Goal: Transaction & Acquisition: Purchase product/service

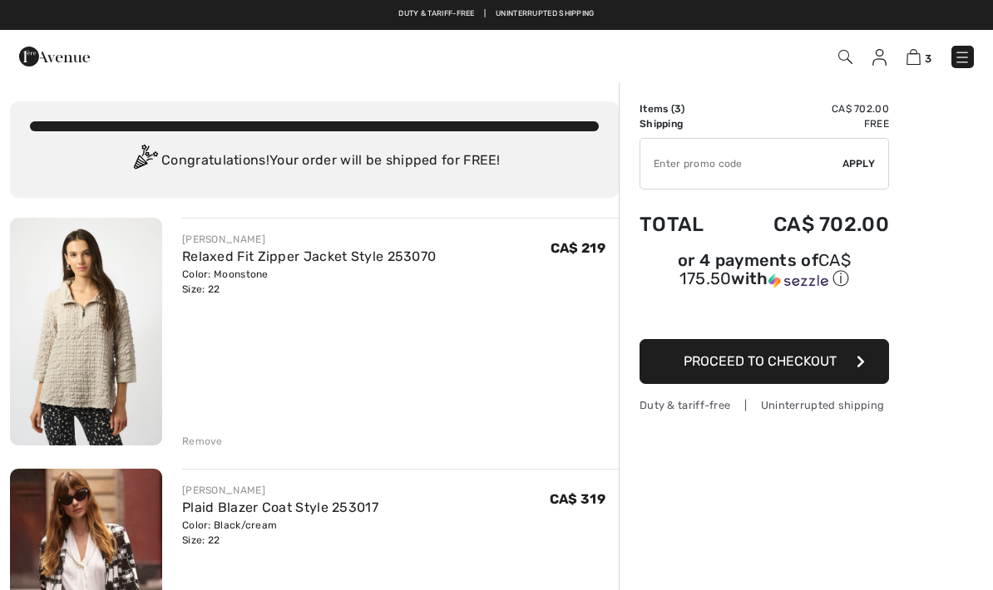
click at [398, 264] on link "Relaxed Fit Zipper Jacket Style 253070" at bounding box center [309, 257] width 254 height 16
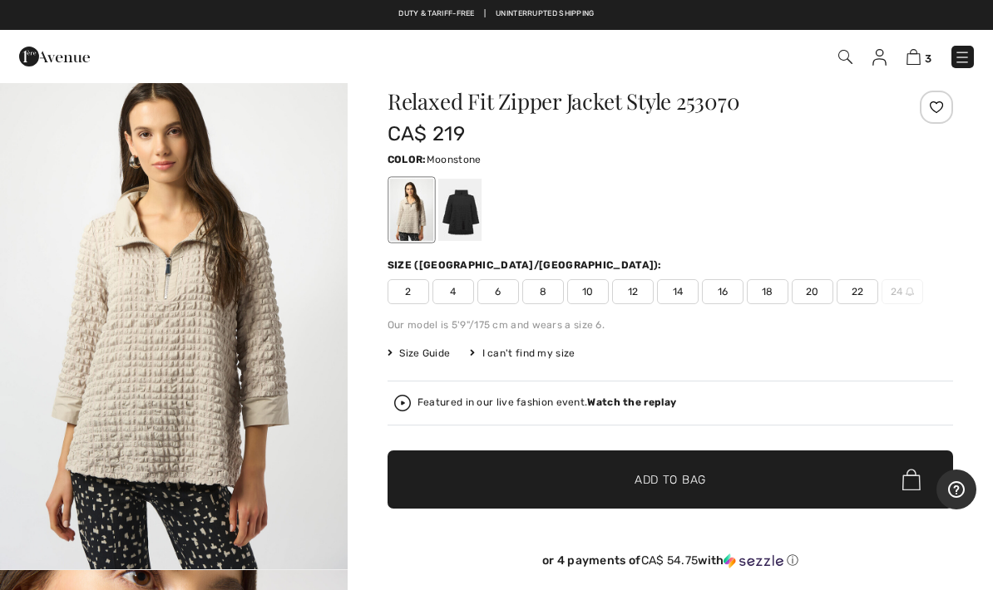
click at [472, 219] on div at bounding box center [459, 210] width 43 height 62
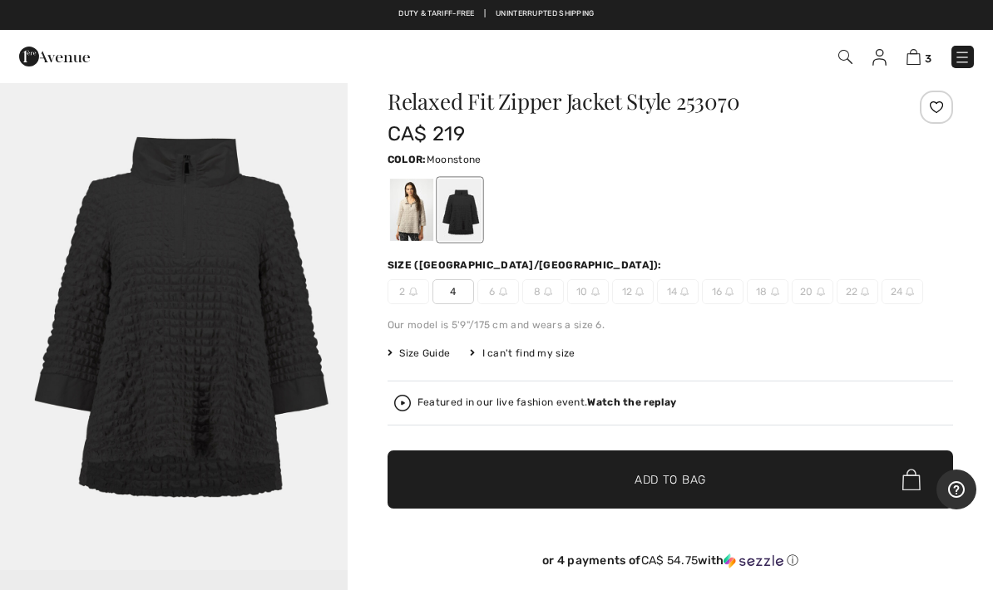
click at [413, 213] on div at bounding box center [411, 210] width 43 height 62
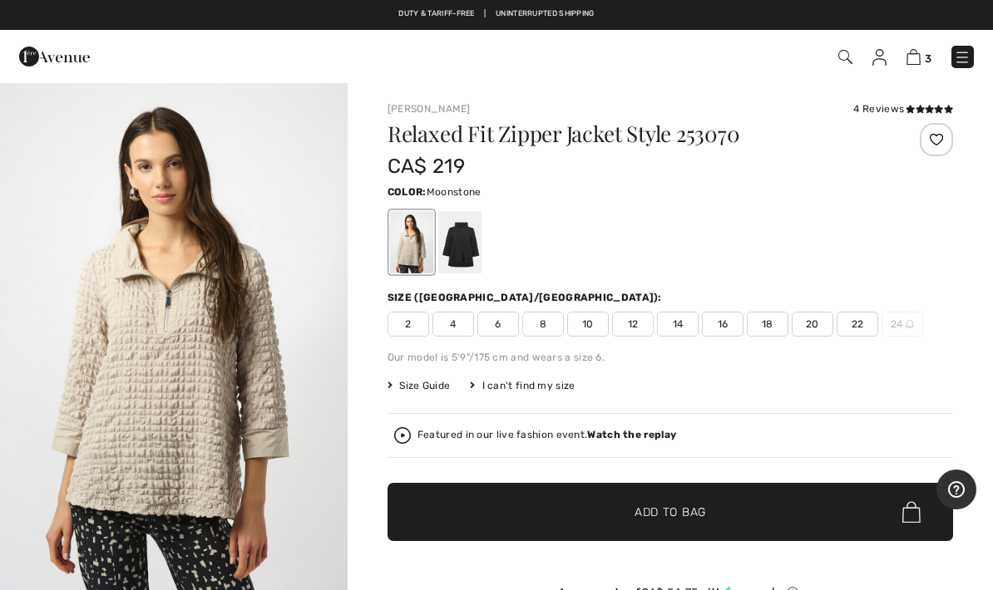
click at [963, 58] on img at bounding box center [961, 57] width 17 height 17
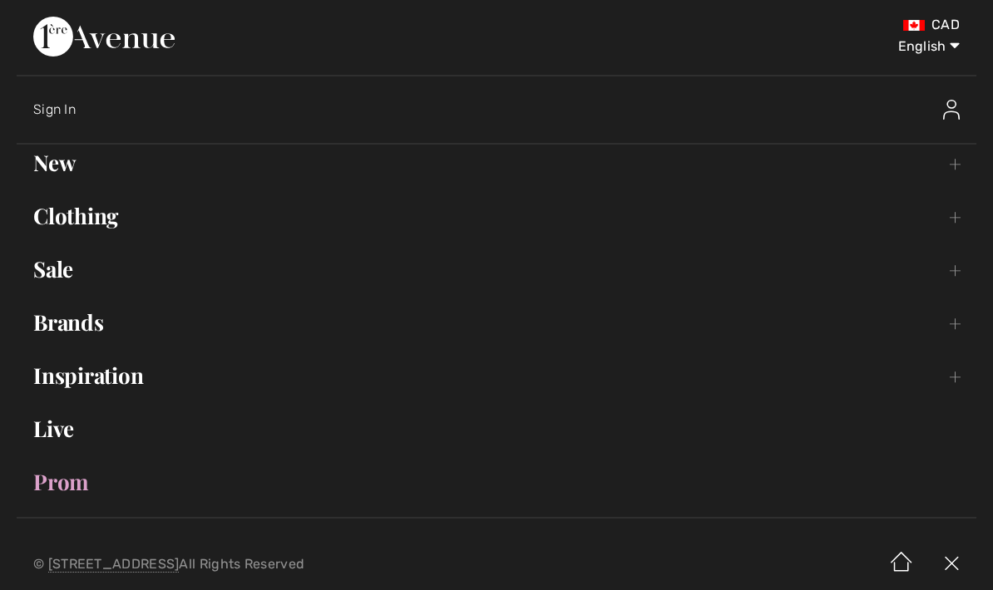
click at [956, 216] on link "Clothing Toggle submenu" at bounding box center [496, 216] width 959 height 37
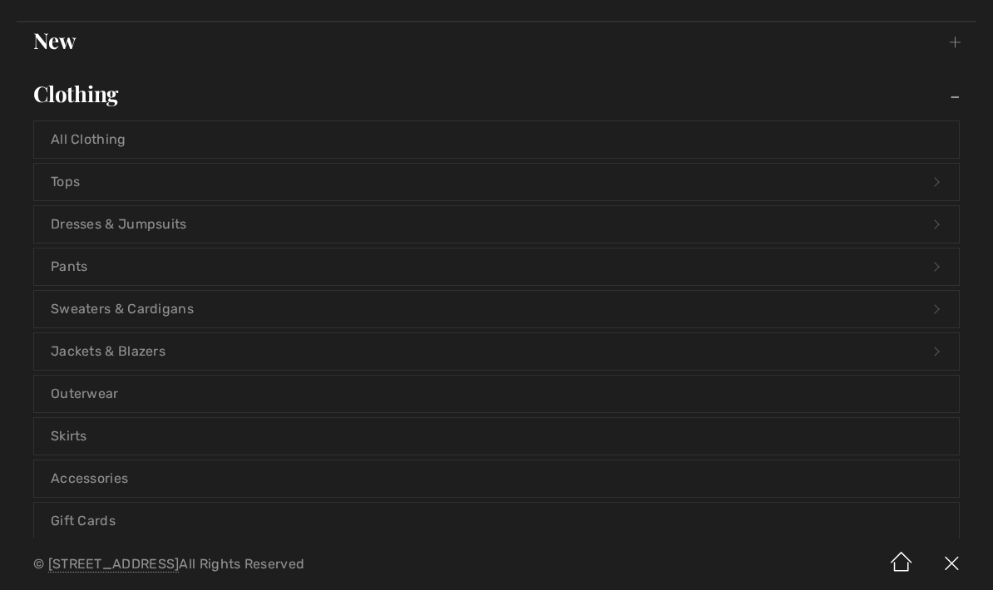
scroll to position [126, 0]
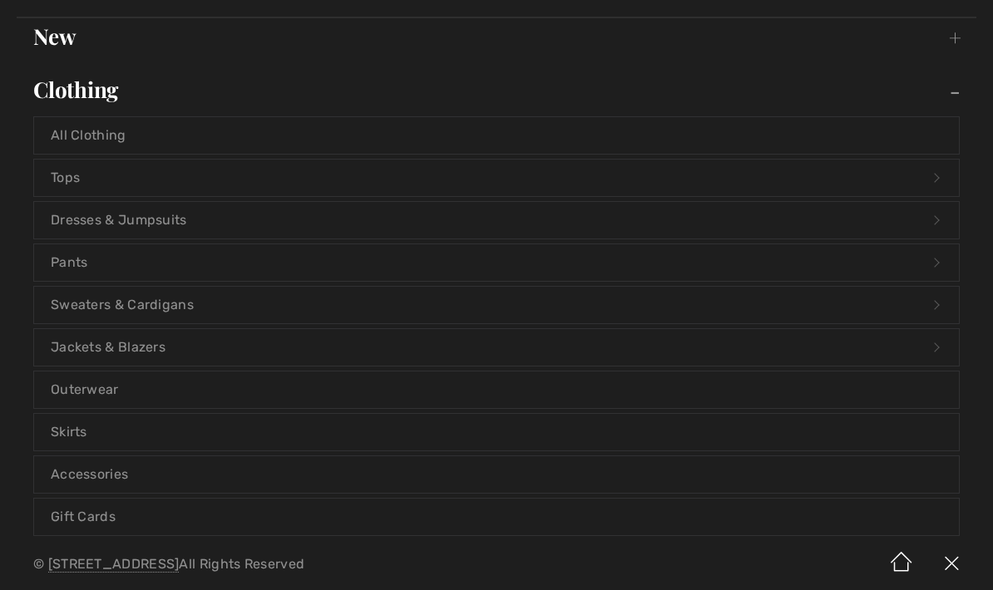
click at [78, 224] on link "Dresses & Jumpsuits Open submenu" at bounding box center [496, 220] width 924 height 37
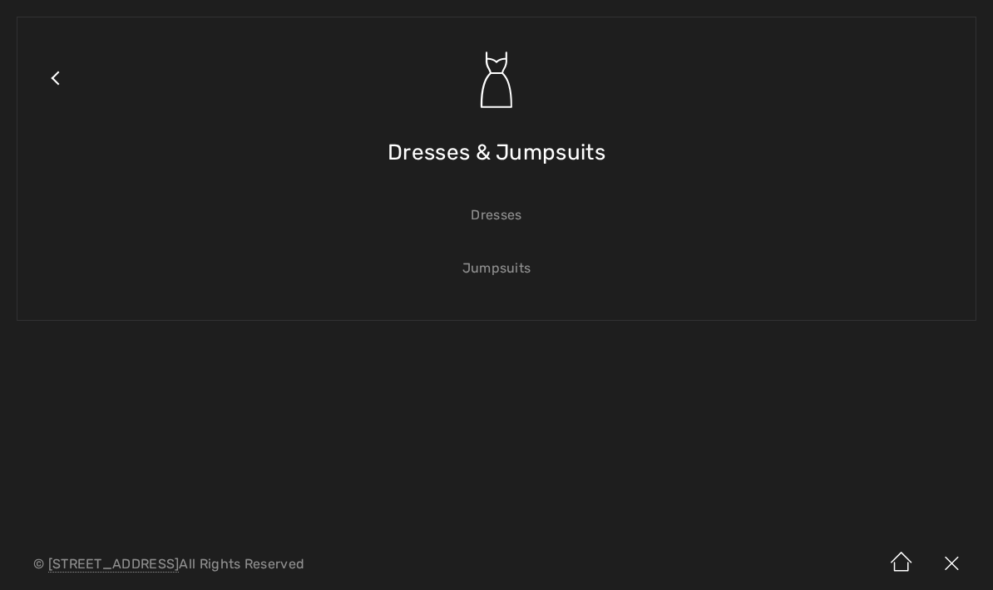
click at [528, 269] on link "Jumpsuits" at bounding box center [496, 268] width 924 height 37
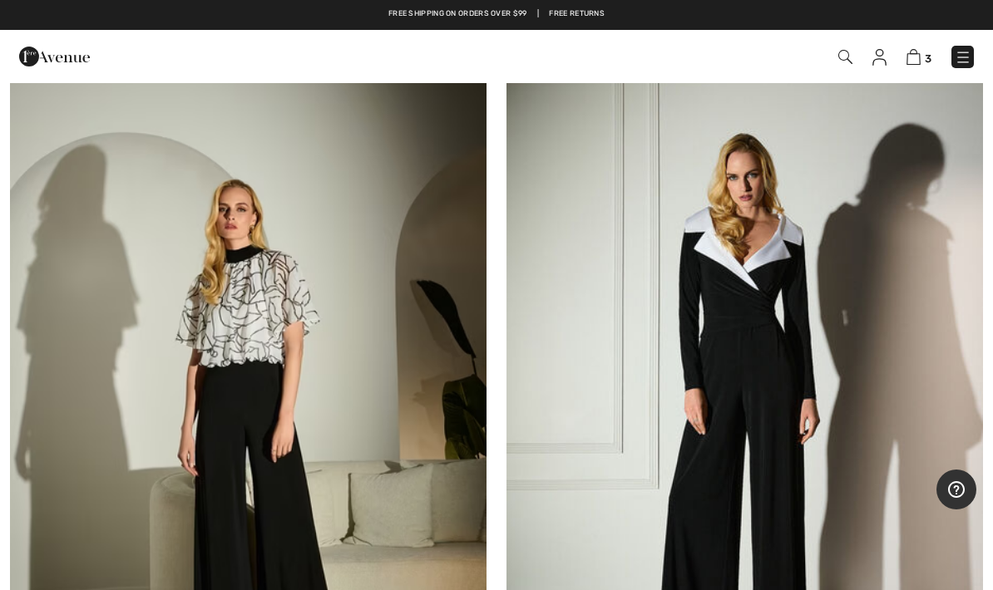
scroll to position [7456, 0]
click at [918, 60] on img at bounding box center [913, 57] width 14 height 16
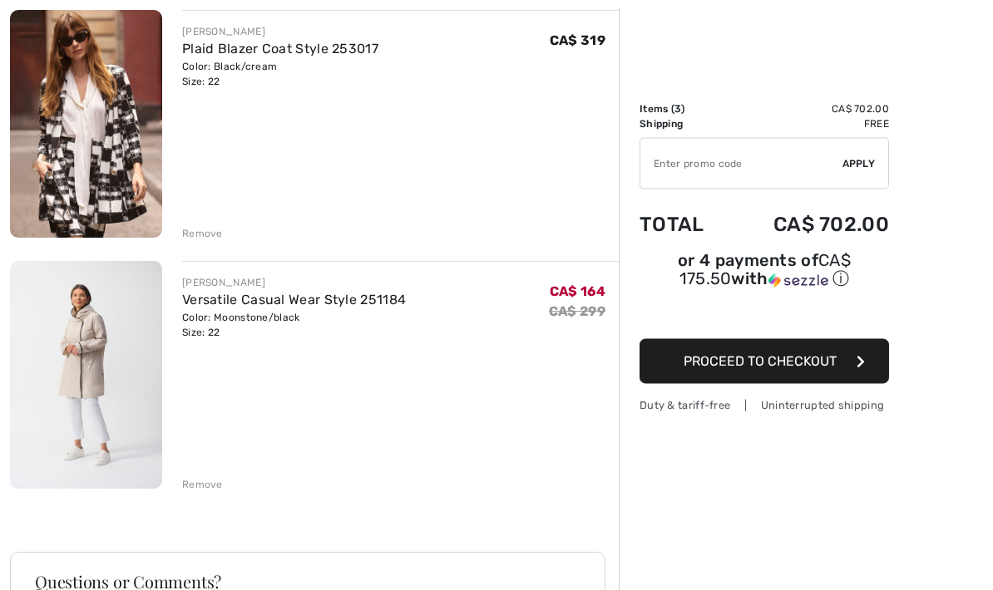
scroll to position [459, 0]
